Goal: Task Accomplishment & Management: Use online tool/utility

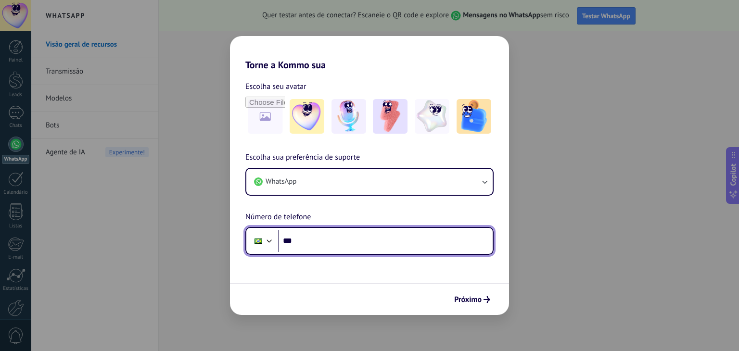
click at [322, 245] on input "***" at bounding box center [385, 241] width 215 height 22
type input "**********"
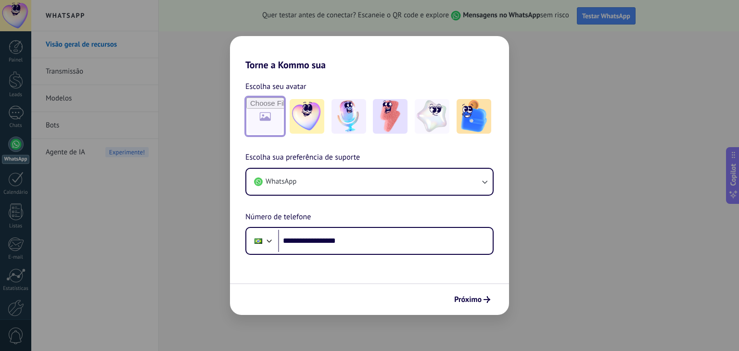
click at [271, 119] on input "file" at bounding box center [265, 117] width 38 height 38
click at [484, 297] on icon "submit" at bounding box center [487, 299] width 7 height 7
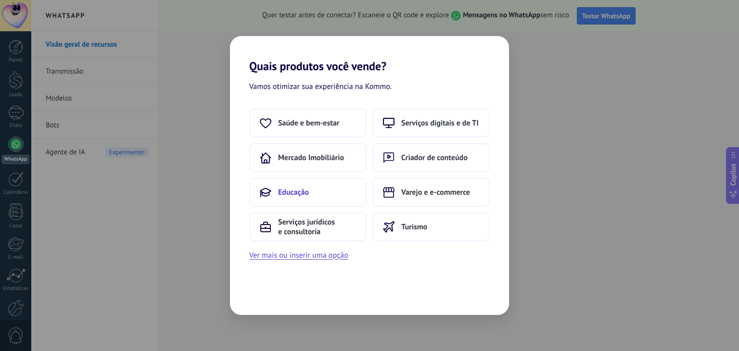
click at [324, 201] on button "Educação" at bounding box center [307, 192] width 117 height 29
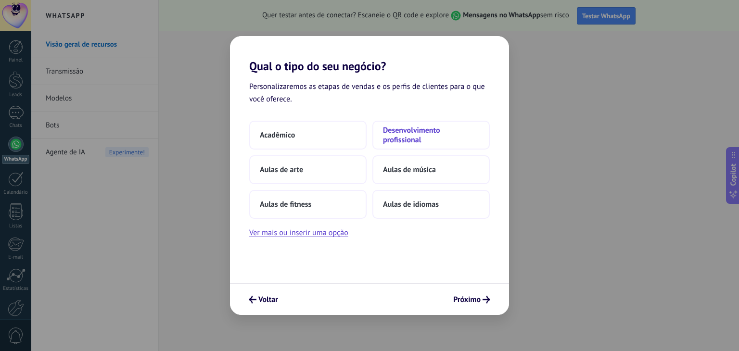
click at [408, 139] on span "Desenvolvimento profissional" at bounding box center [431, 135] width 96 height 19
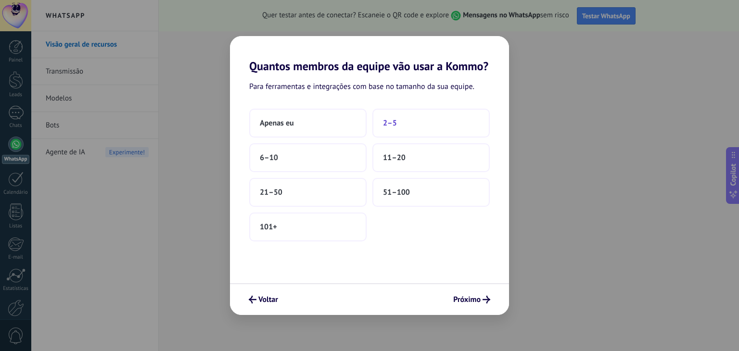
click at [395, 121] on span "2–5" at bounding box center [390, 123] width 14 height 10
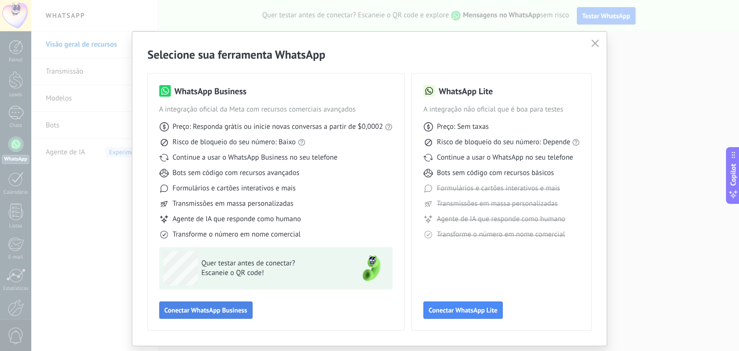
click at [206, 313] on span "Conectar WhatsApp Business" at bounding box center [206, 310] width 83 height 7
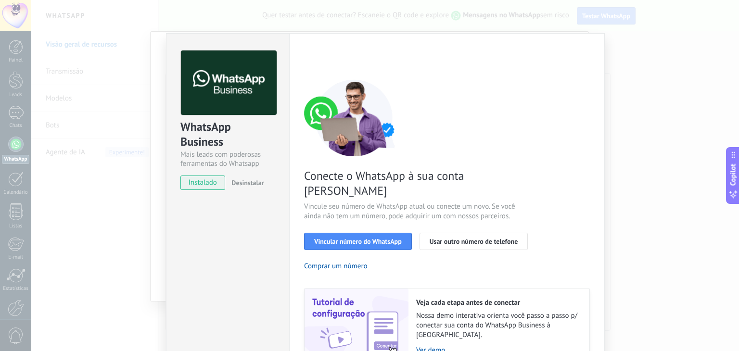
scroll to position [34, 0]
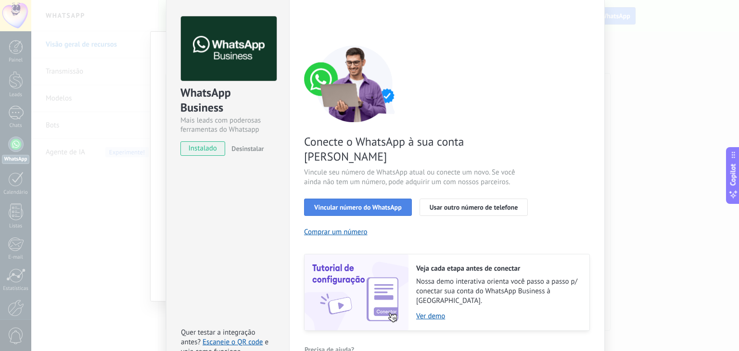
click at [347, 204] on span "Vincular número do WhatsApp" at bounding box center [358, 207] width 88 height 7
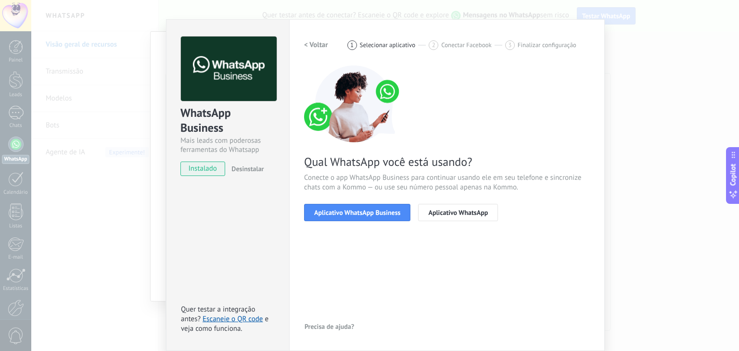
scroll to position [13, 0]
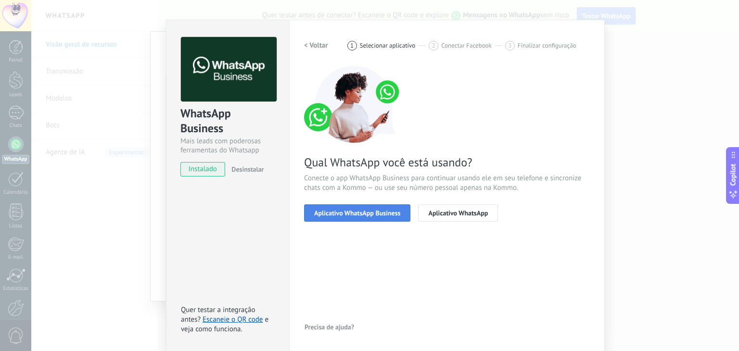
click at [375, 213] on span "Aplicativo WhatsApp Business" at bounding box center [357, 213] width 86 height 7
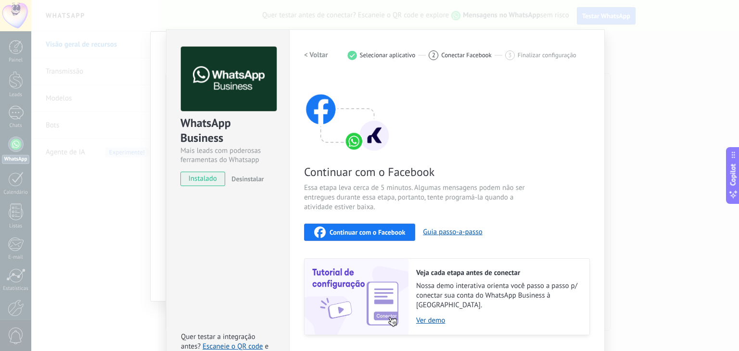
scroll to position [4, 0]
click at [310, 58] on h2 "< Voltar" at bounding box center [316, 55] width 24 height 9
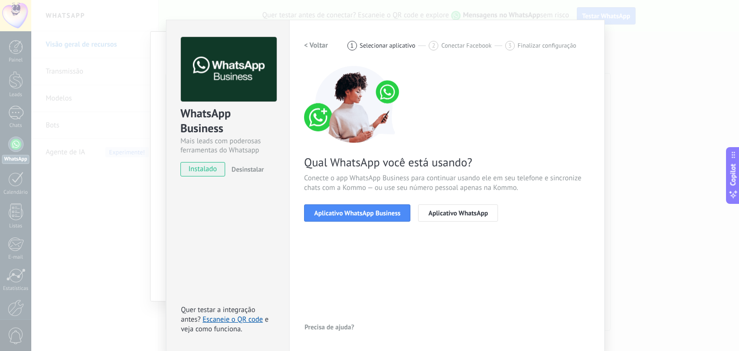
scroll to position [0, 0]
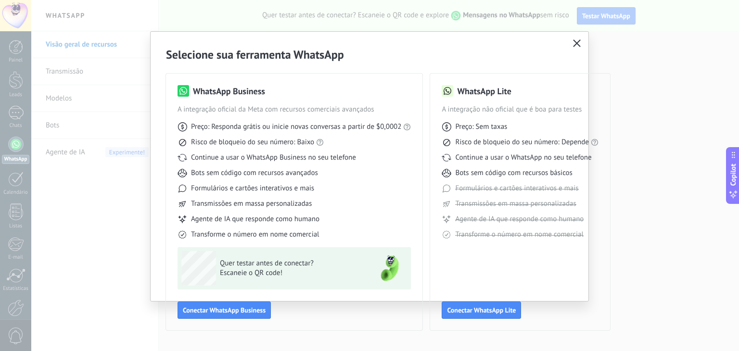
click at [580, 40] on use "button" at bounding box center [577, 42] width 7 height 7
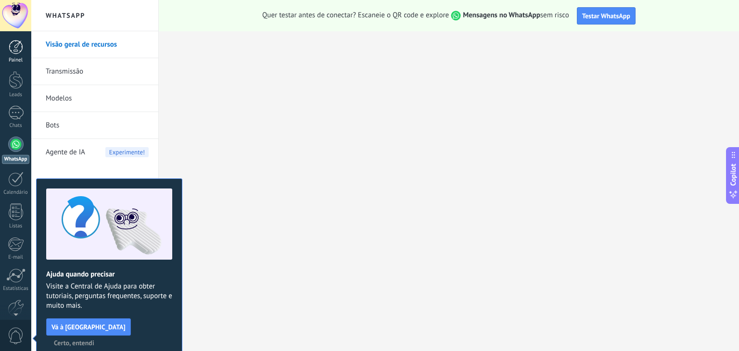
click at [11, 51] on div at bounding box center [16, 47] width 14 height 14
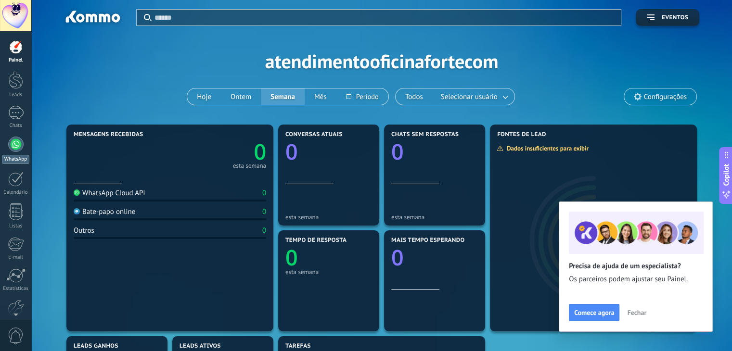
click at [14, 143] on div at bounding box center [15, 144] width 15 height 15
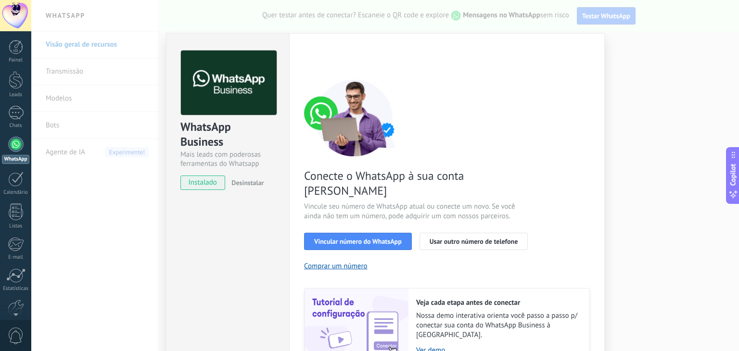
scroll to position [34, 0]
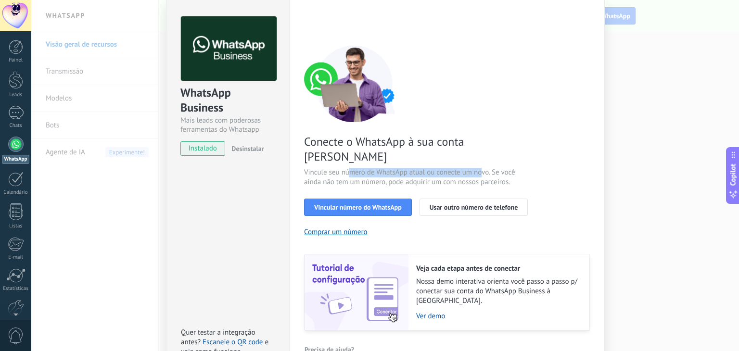
drag, startPoint x: 350, startPoint y: 158, endPoint x: 479, endPoint y: 156, distance: 129.5
click at [479, 168] on span "Vincule seu número de WhatsApp atual ou conecte um novo. Se você ainda não tem …" at bounding box center [418, 177] width 229 height 19
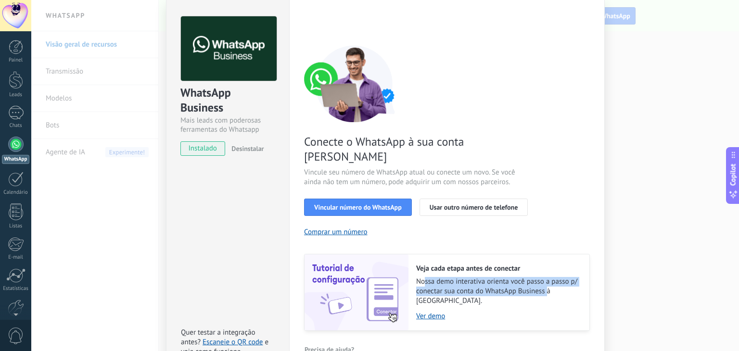
drag, startPoint x: 422, startPoint y: 269, endPoint x: 544, endPoint y: 274, distance: 121.8
click at [544, 277] on span "Nossa demo interativa orienta você passo a passo p/ conectar sua conta do Whats…" at bounding box center [498, 291] width 164 height 29
click at [429, 312] on link "Ver demo" at bounding box center [498, 316] width 164 height 9
